Goal: Book appointment/travel/reservation

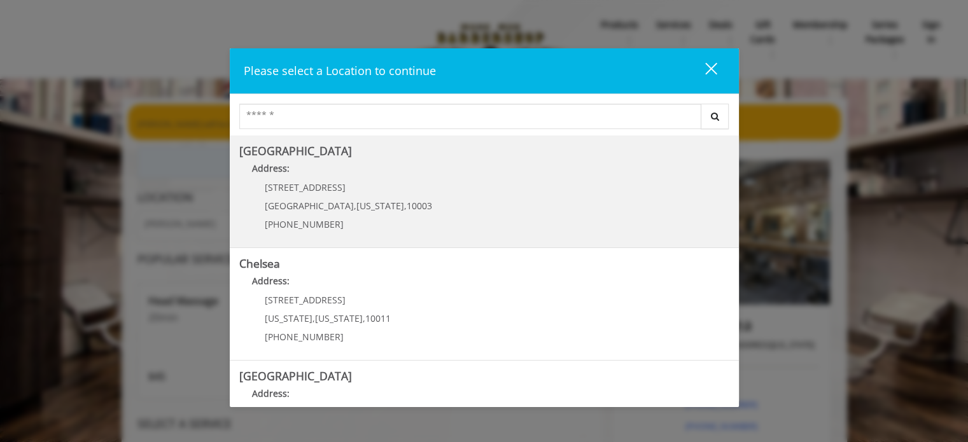
click at [399, 176] on Village "Address:" at bounding box center [484, 172] width 490 height 20
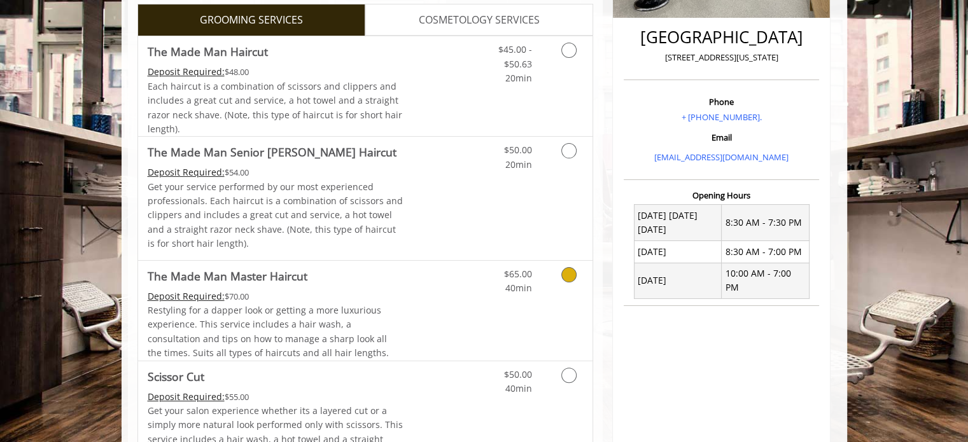
scroll to position [318, 0]
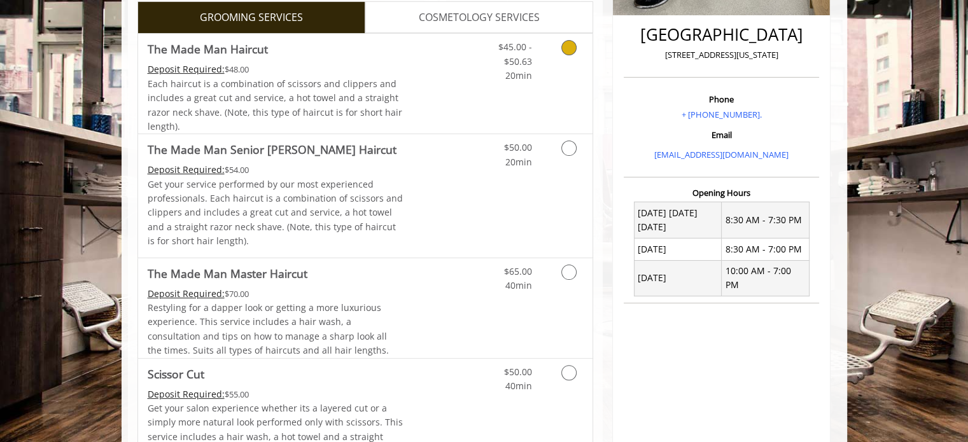
click at [570, 53] on icon "Grooming services" at bounding box center [568, 47] width 15 height 15
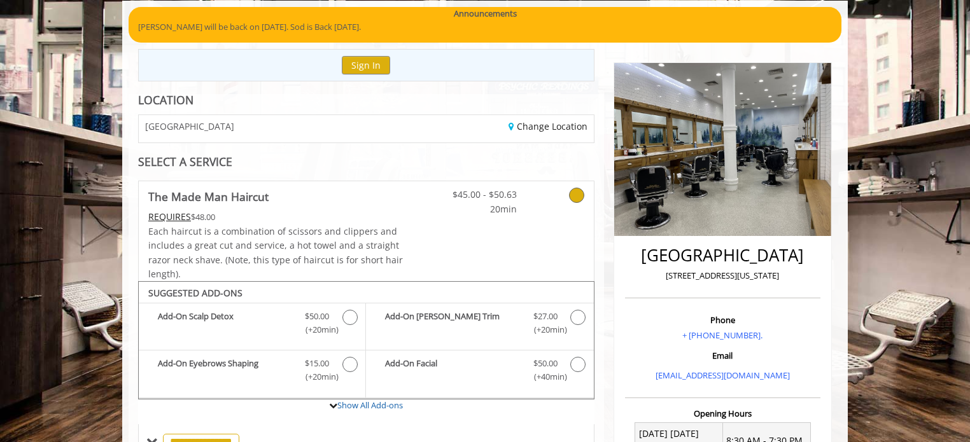
scroll to position [60, 0]
